Goal: Information Seeking & Learning: Learn about a topic

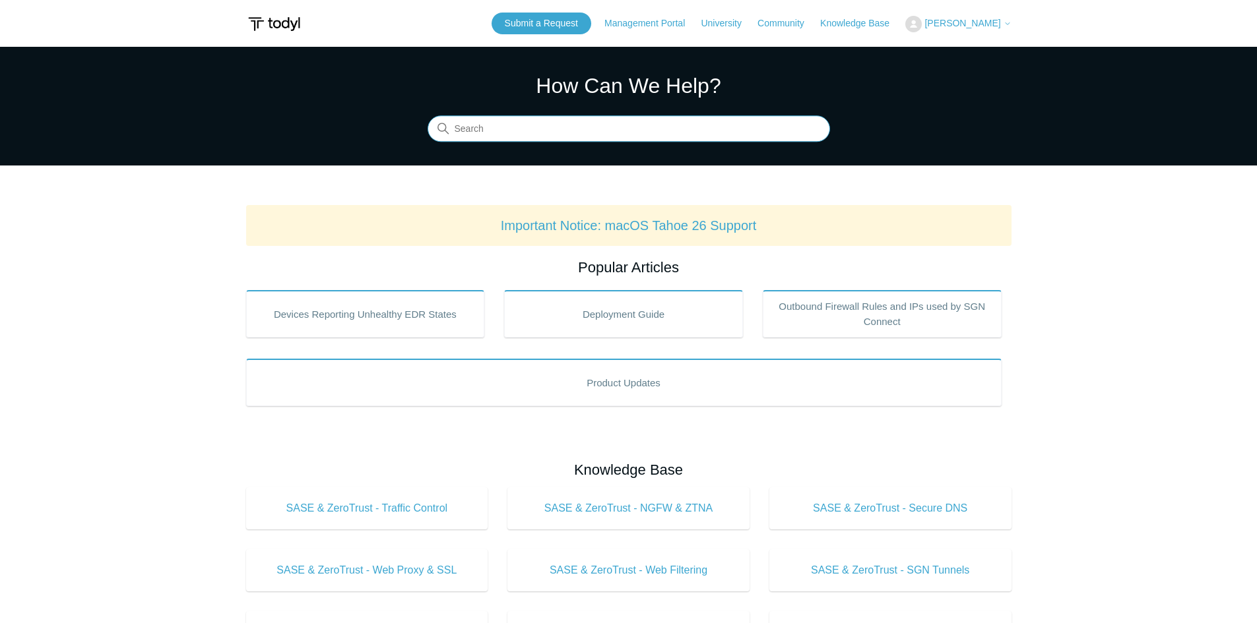
click at [482, 120] on input "Search" at bounding box center [629, 129] width 402 height 26
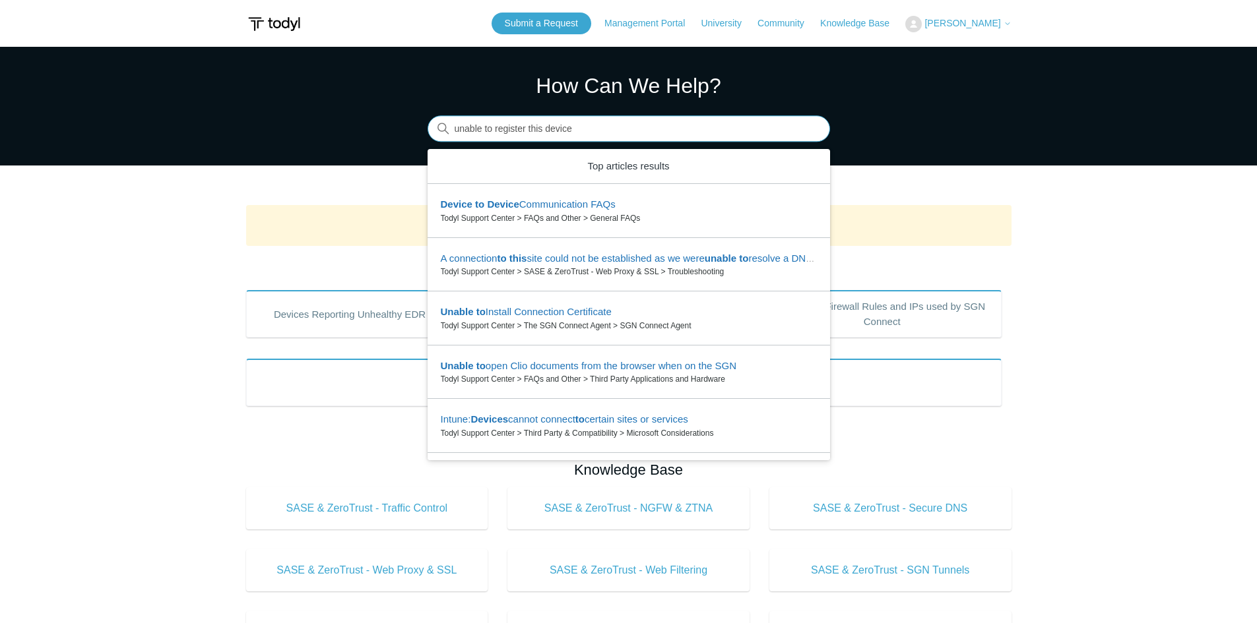
type input "unable to register this device"
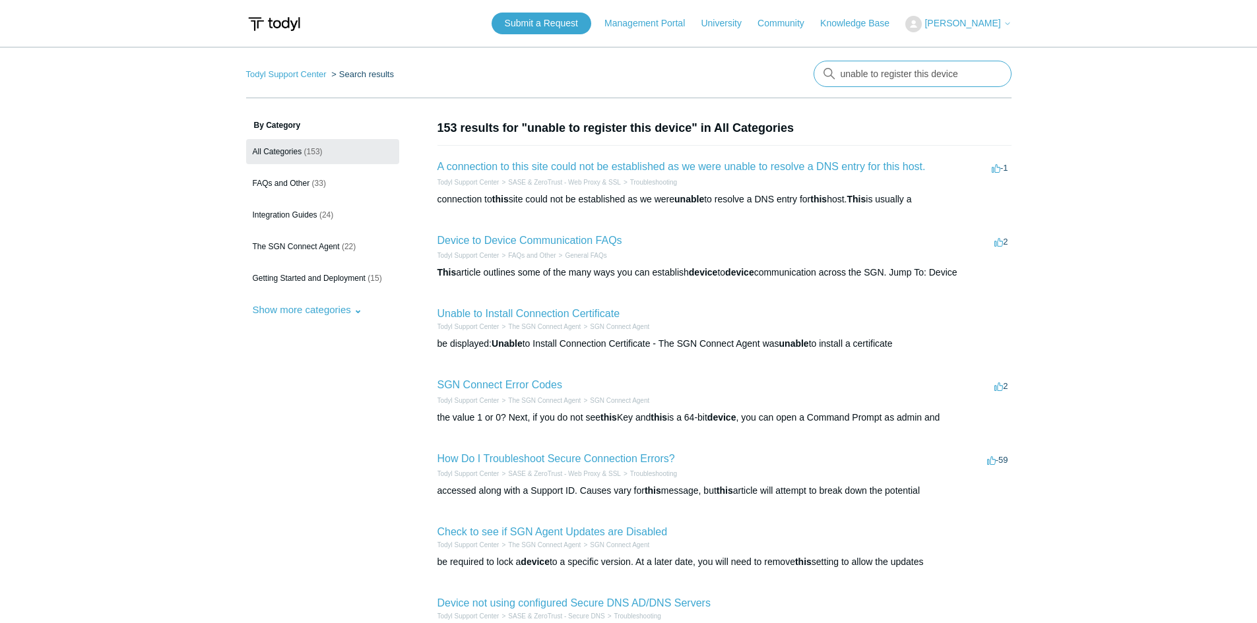
click at [968, 76] on input "unable to register this device" at bounding box center [912, 74] width 198 height 26
type input "unable to register this device. Try again"
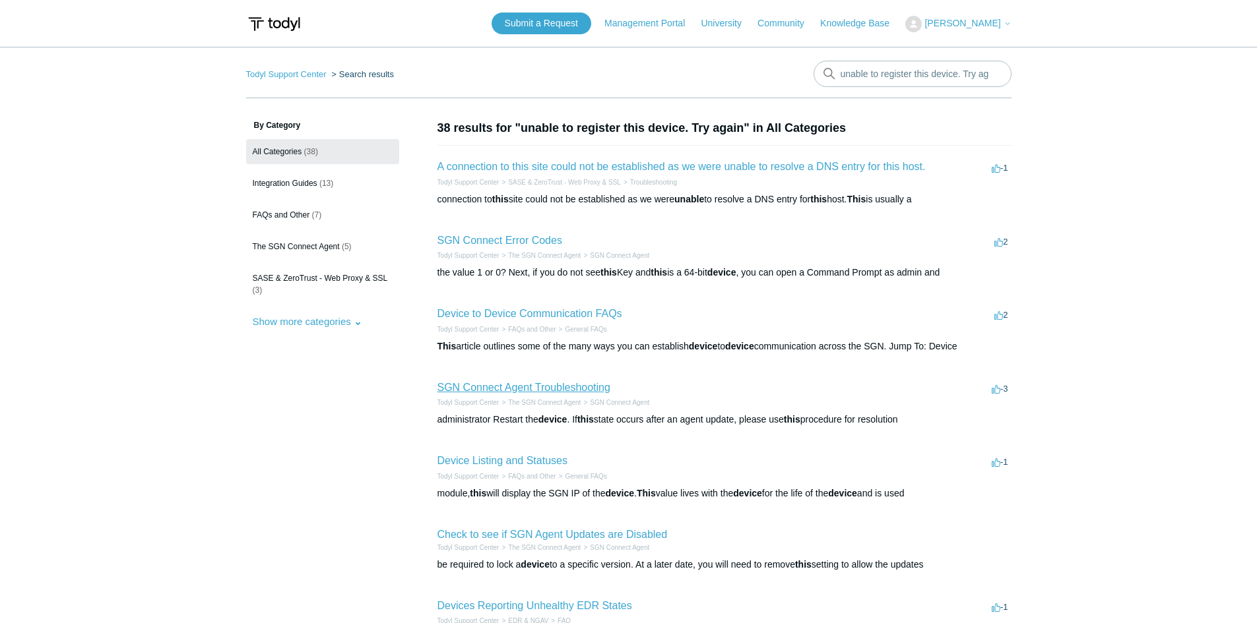
click at [530, 386] on link "SGN Connect Agent Troubleshooting" at bounding box center [523, 387] width 173 height 11
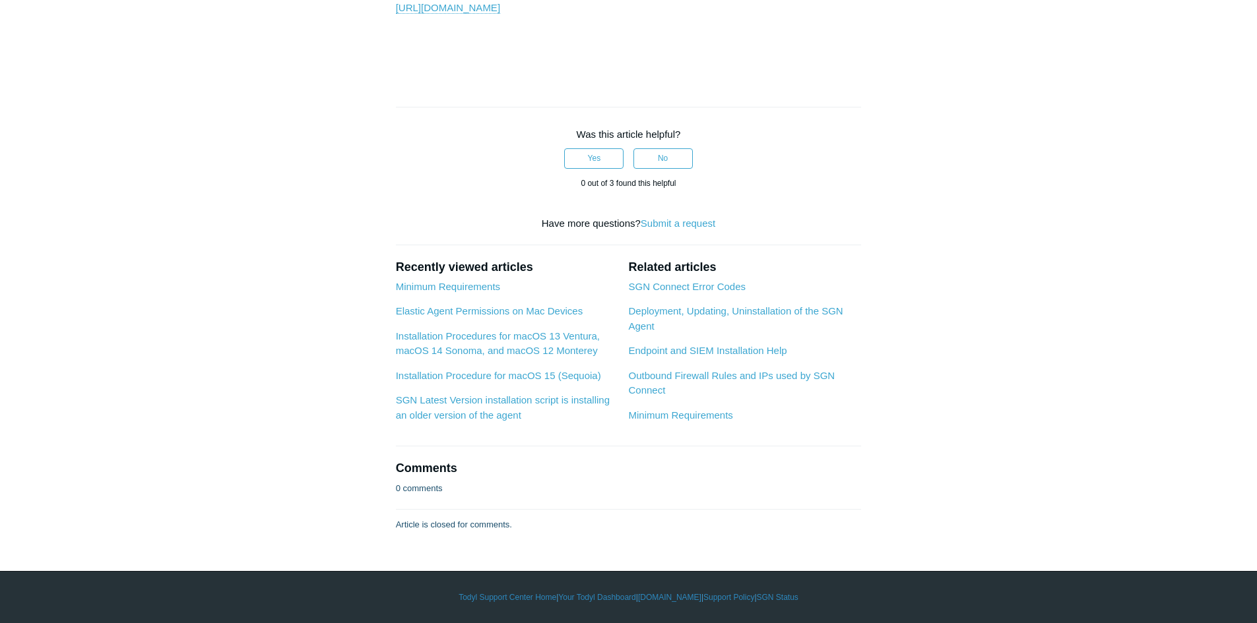
scroll to position [2441, 0]
click at [654, 332] on link "Deployment, Updating, Uninstallation of the SGN Agent" at bounding box center [735, 318] width 214 height 26
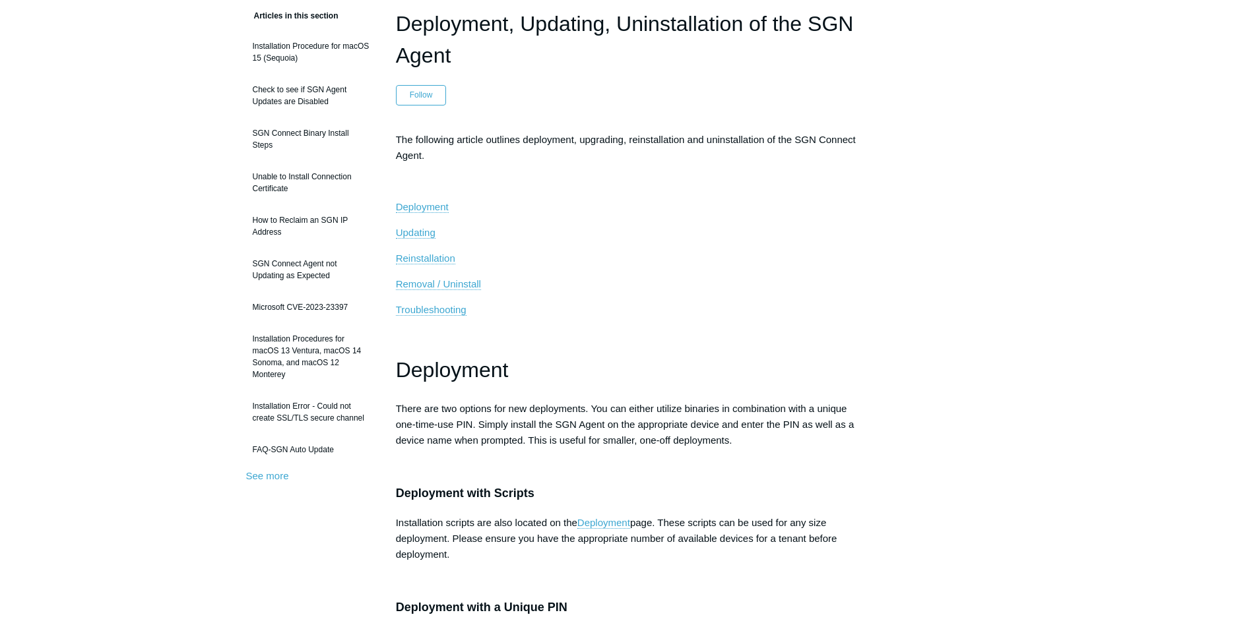
scroll to position [132, 0]
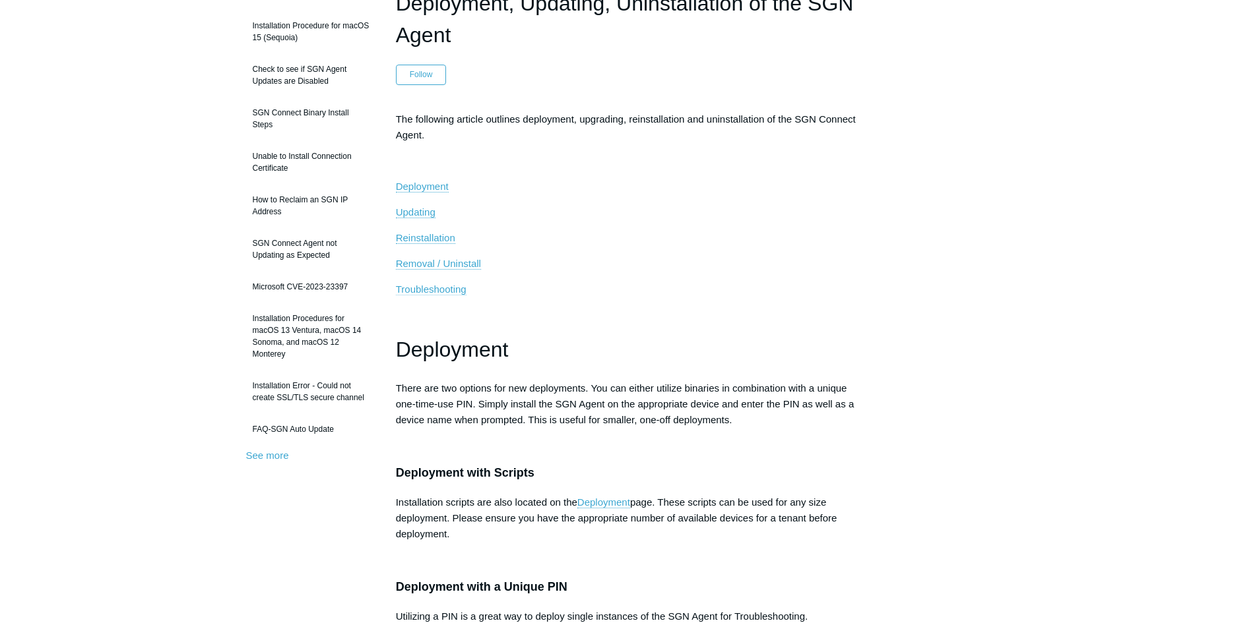
click at [410, 294] on span "Troubleshooting" at bounding box center [431, 289] width 71 height 11
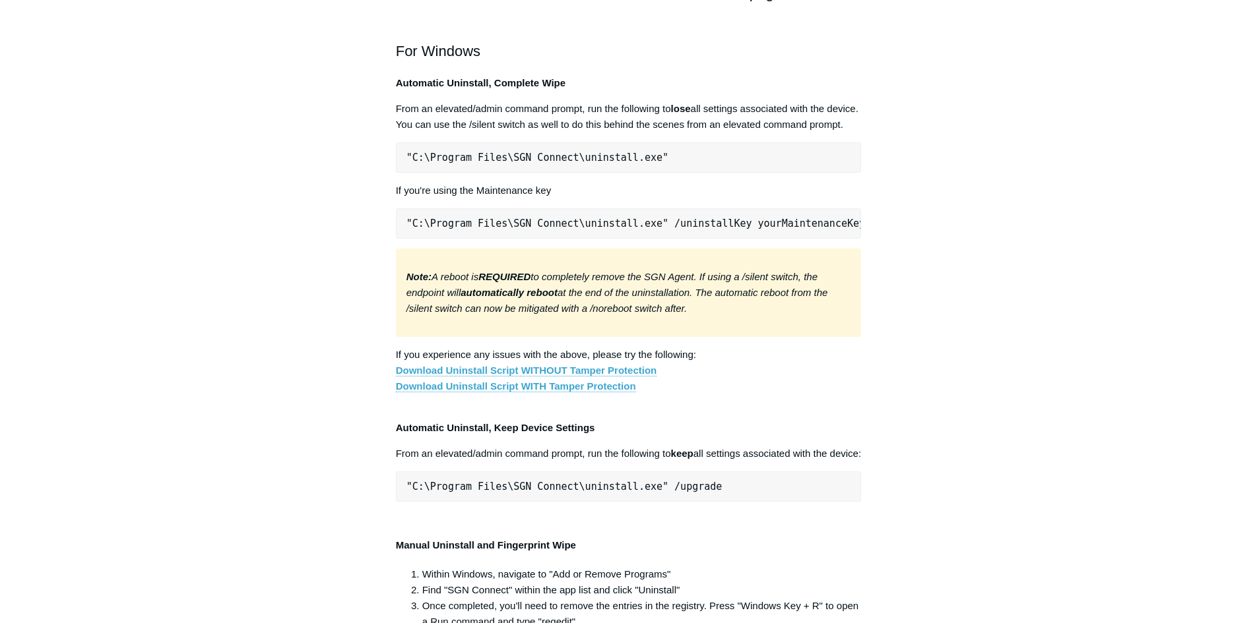
scroll to position [2179, 0]
